Goal: Information Seeking & Learning: Learn about a topic

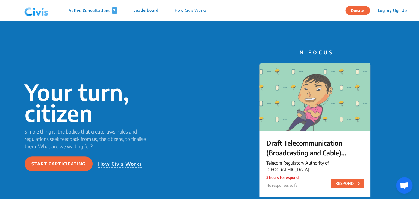
click at [40, 14] on img at bounding box center [36, 10] width 28 height 16
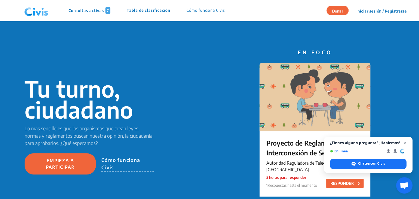
click at [208, 9] on font "Cómo funciona Civis" at bounding box center [205, 10] width 38 height 5
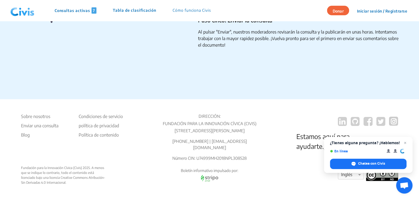
scroll to position [938, 0]
click at [32, 117] on font "Sobre nosotros" at bounding box center [35, 116] width 29 height 5
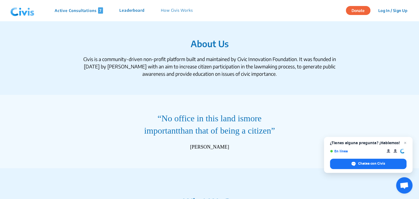
click at [111, 58] on div "Civis is a community-driven non-profit platform built and maintained by Civic I…" at bounding box center [209, 66] width 262 height 22
drag, startPoint x: 82, startPoint y: 56, endPoint x: 283, endPoint y: 73, distance: 201.6
click at [283, 73] on div "Civis is a community-driven non-profit platform built and maintained by Civic I…" at bounding box center [209, 66] width 262 height 22
copy div "Civis is a community-driven non-profit platform built and maintained by Civic I…"
